Goal: Navigation & Orientation: Find specific page/section

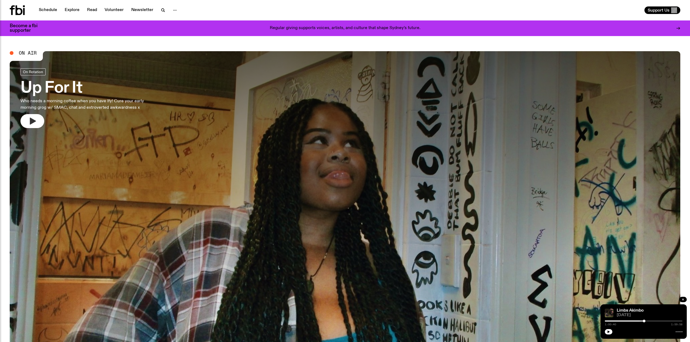
click at [28, 125] on icon "button" at bounding box center [32, 121] width 9 height 9
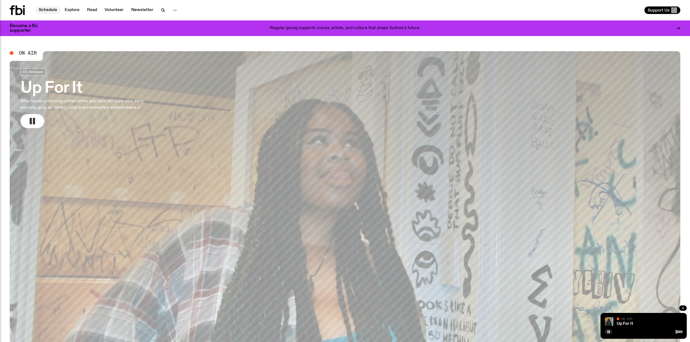
click at [49, 8] on link "Schedule" at bounding box center [48, 10] width 25 height 8
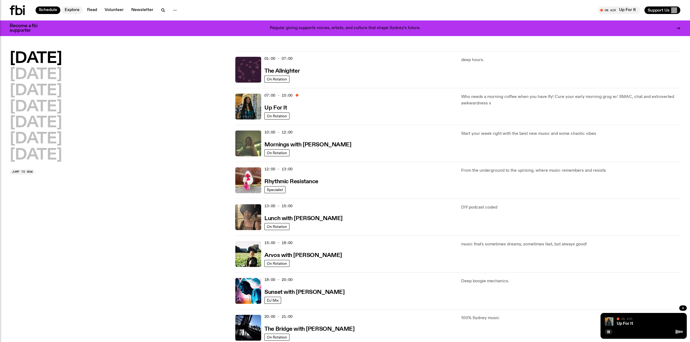
click at [75, 11] on link "Explore" at bounding box center [71, 10] width 21 height 8
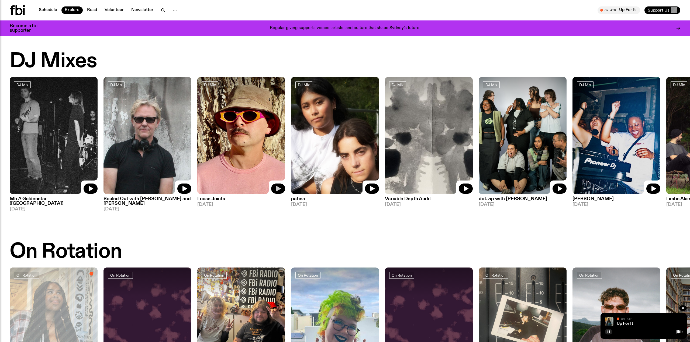
click at [278, 190] on icon "button" at bounding box center [278, 188] width 5 height 5
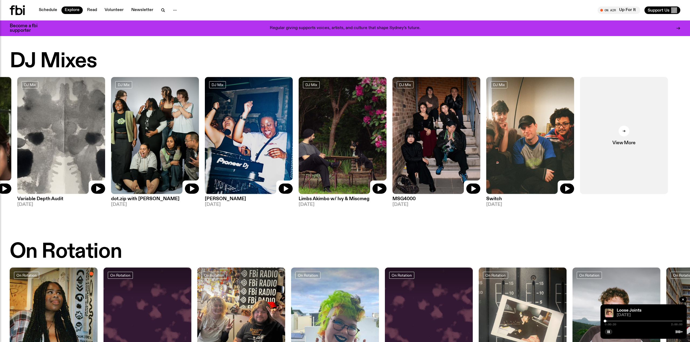
drag, startPoint x: 630, startPoint y: 126, endPoint x: 262, endPoint y: 133, distance: 368.8
click at [262, 133] on img at bounding box center [249, 135] width 88 height 117
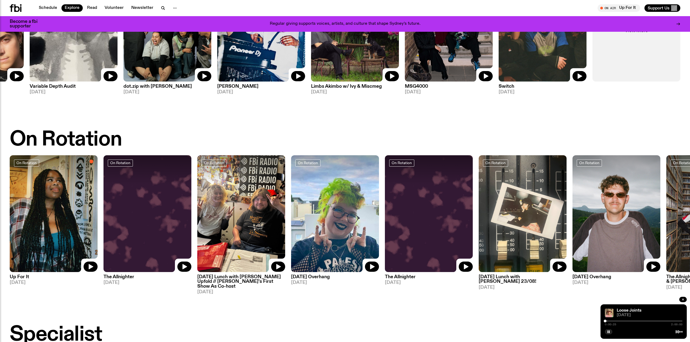
scroll to position [117, 0]
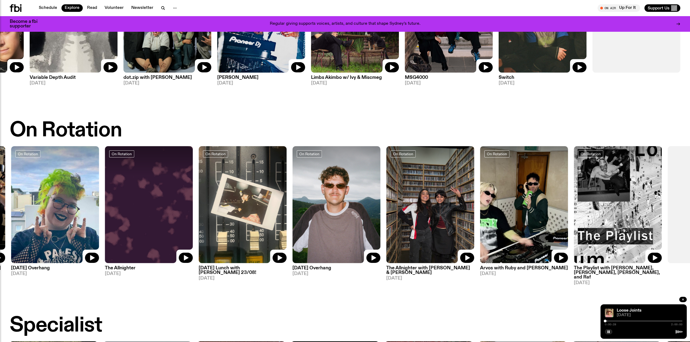
drag, startPoint x: 598, startPoint y: 188, endPoint x: 500, endPoint y: 196, distance: 98.6
click at [380, 196] on img at bounding box center [336, 204] width 88 height 117
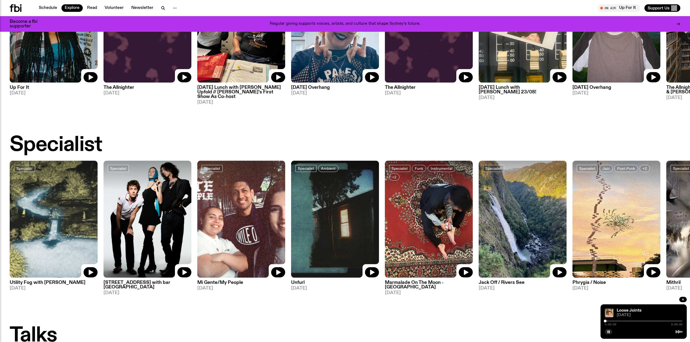
scroll to position [298, 0]
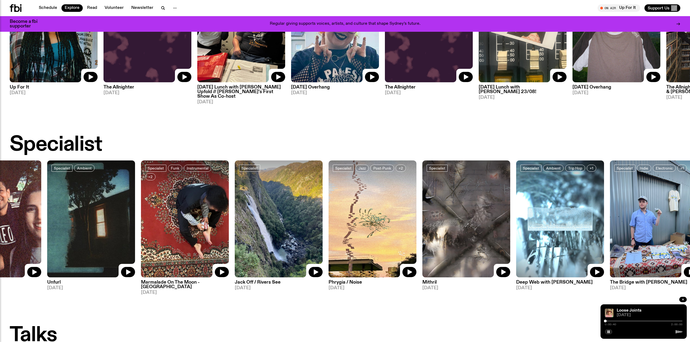
drag, startPoint x: 647, startPoint y: 217, endPoint x: 399, endPoint y: 227, distance: 248.0
click at [399, 227] on img at bounding box center [372, 219] width 88 height 117
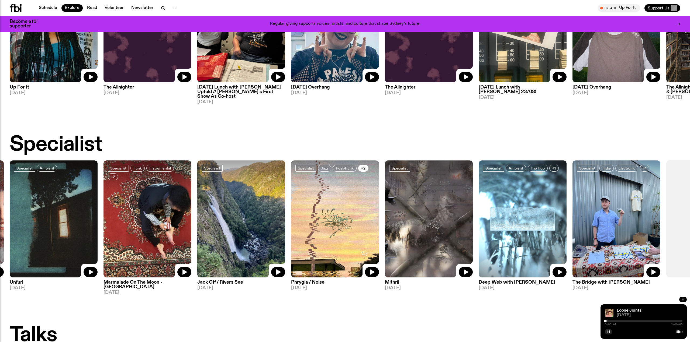
click at [363, 166] on span "+2" at bounding box center [363, 168] width 4 height 4
click at [607, 333] on icon "button" at bounding box center [608, 331] width 3 height 3
click at [608, 332] on icon "button" at bounding box center [608, 332] width 2 height 3
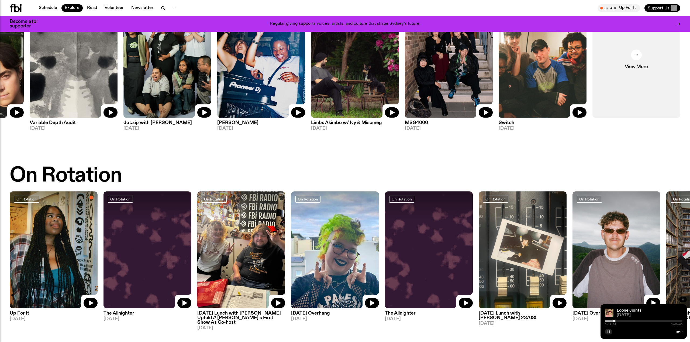
scroll to position [0, 0]
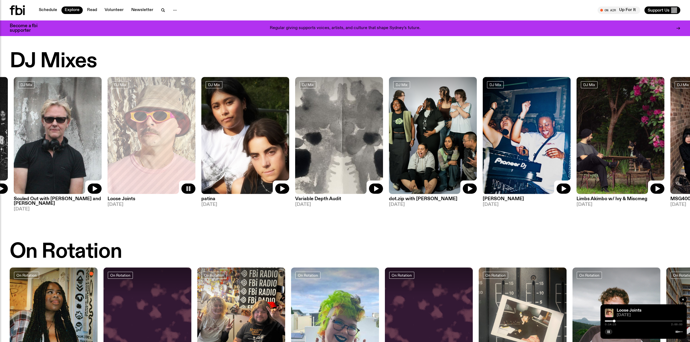
drag, startPoint x: 142, startPoint y: 129, endPoint x: 689, endPoint y: 73, distance: 550.4
click at [687, 82] on html "Schedule Explore Read Volunteer Newsletter About Us Contact Champions of emergi…" at bounding box center [345, 171] width 690 height 342
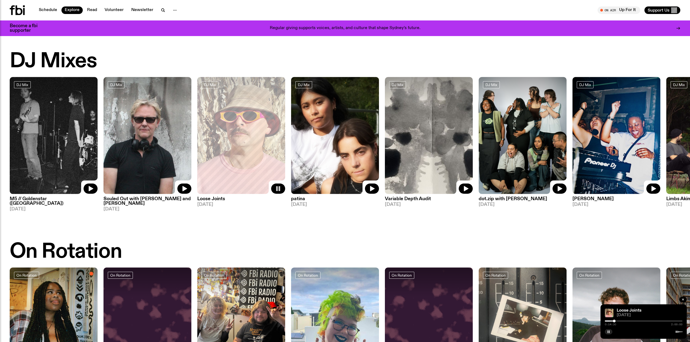
click at [211, 199] on h3 "Loose Joints" at bounding box center [241, 199] width 88 height 5
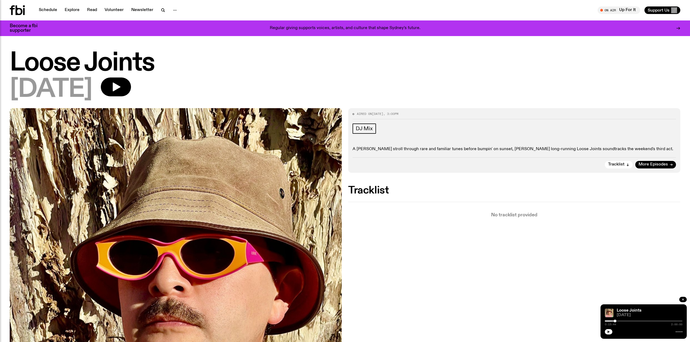
click at [607, 331] on icon "button" at bounding box center [608, 331] width 3 height 3
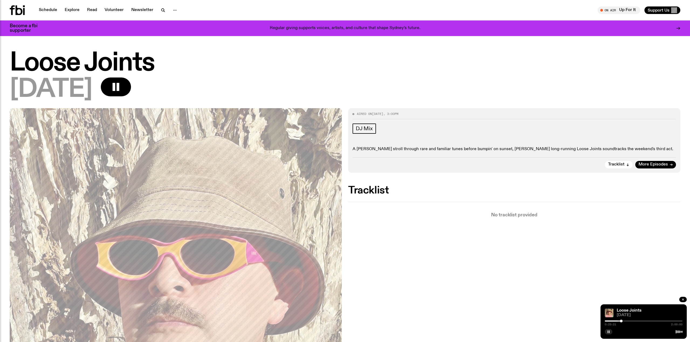
click at [610, 332] on button "button" at bounding box center [608, 331] width 8 height 5
